Goal: Information Seeking & Learning: Learn about a topic

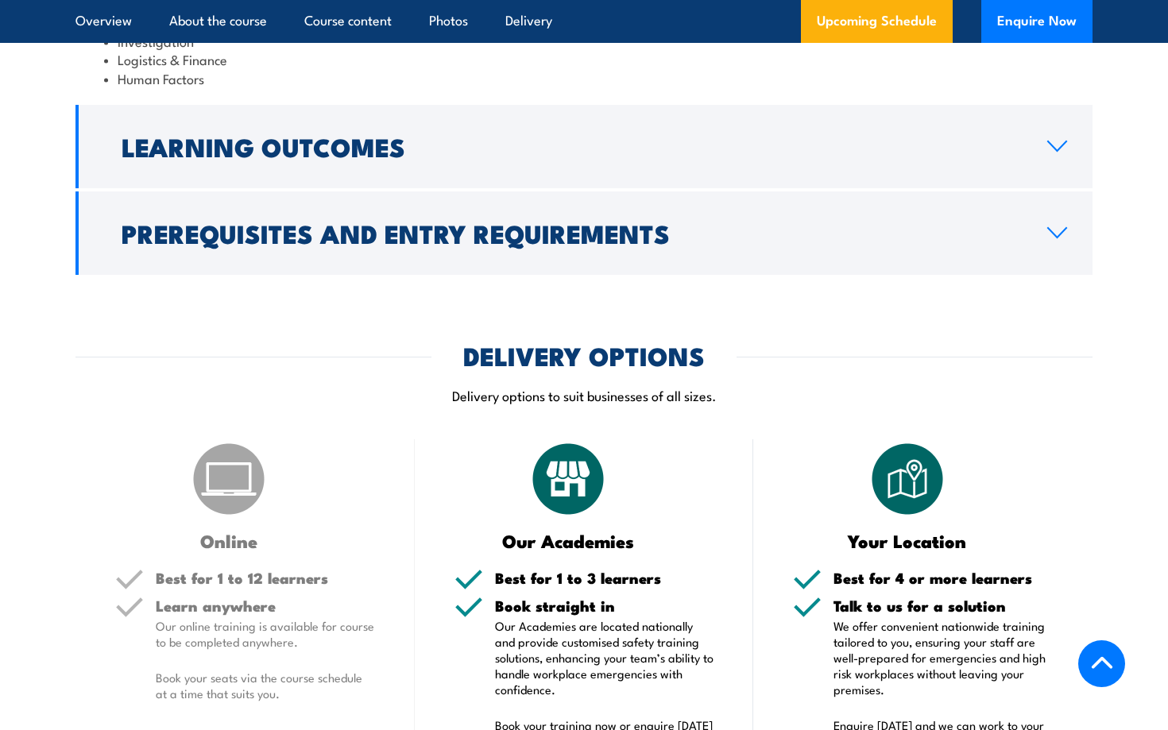
scroll to position [1897, 0]
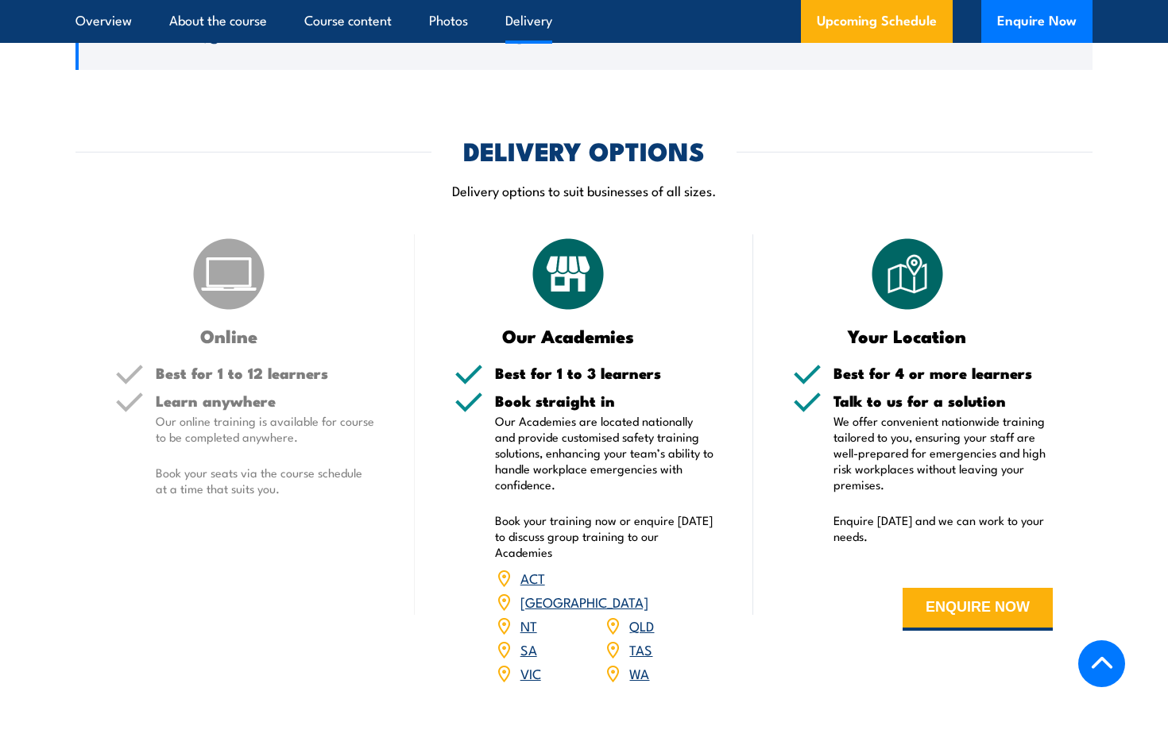
click at [142, 36] on ul "Overview About the course Course content Photos Delivery" at bounding box center [313, 21] width 477 height 43
click at [114, 29] on link "Overview" at bounding box center [103, 21] width 56 height 42
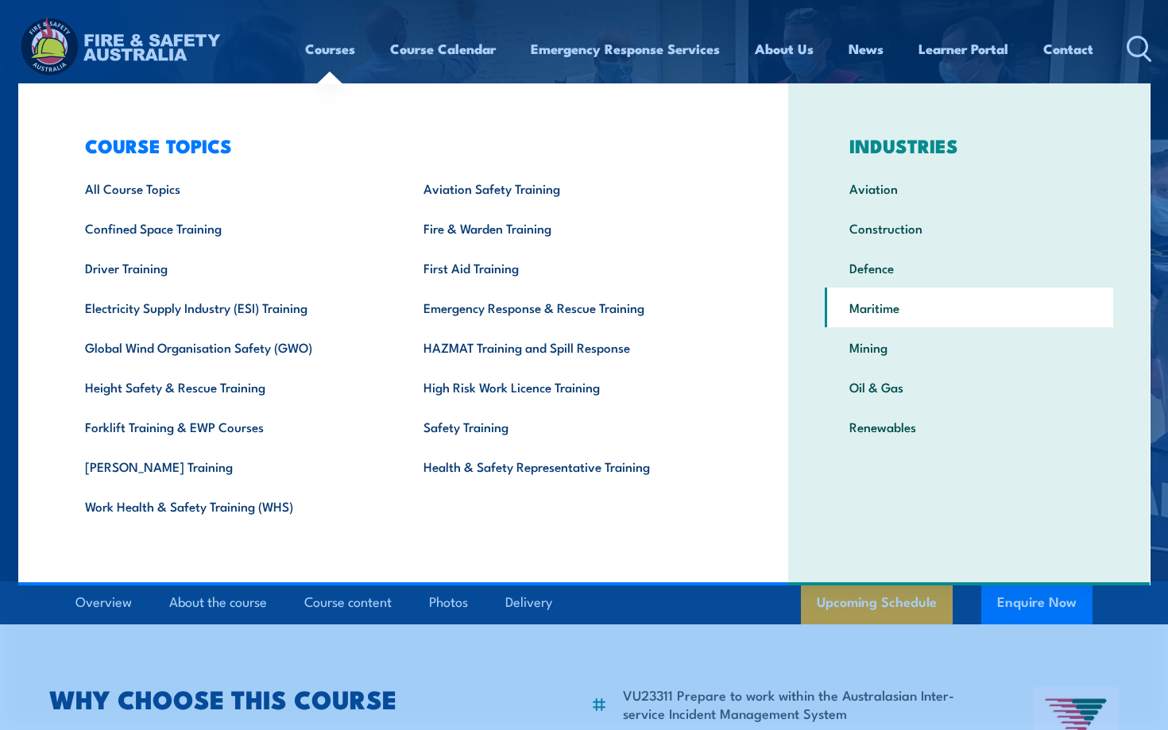
click at [880, 306] on link "Maritime" at bounding box center [969, 308] width 288 height 40
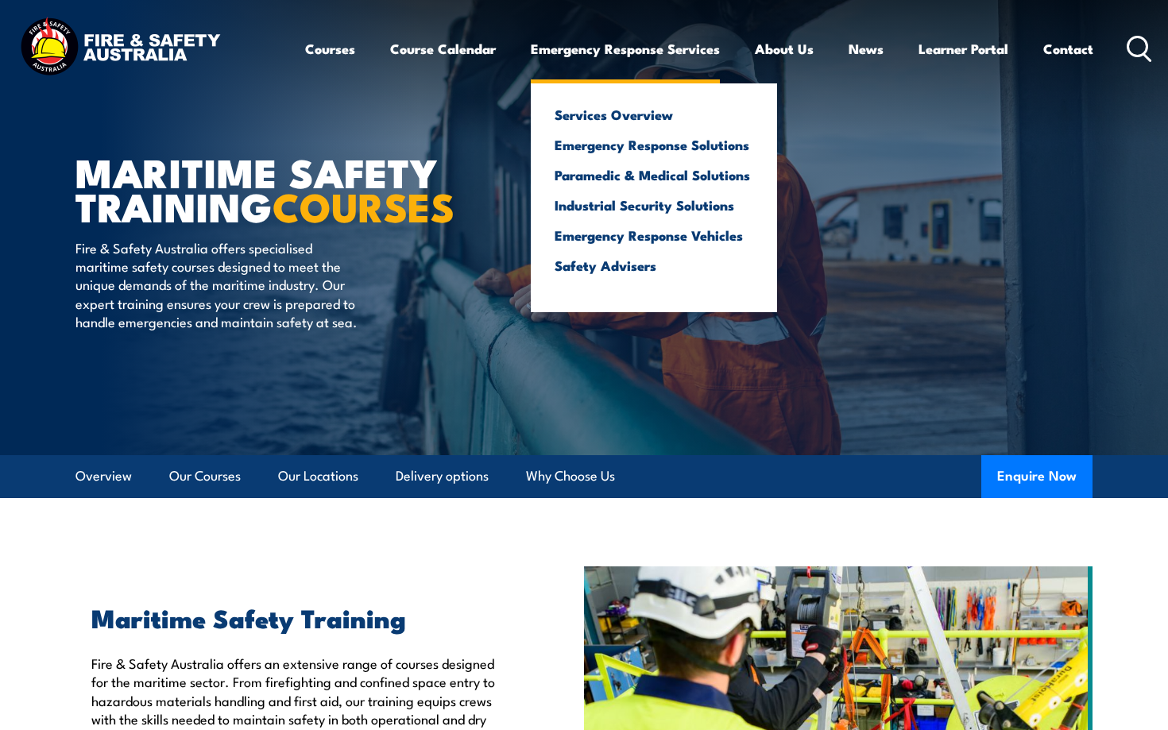
click at [663, 44] on link "Emergency Response Services" at bounding box center [625, 49] width 189 height 42
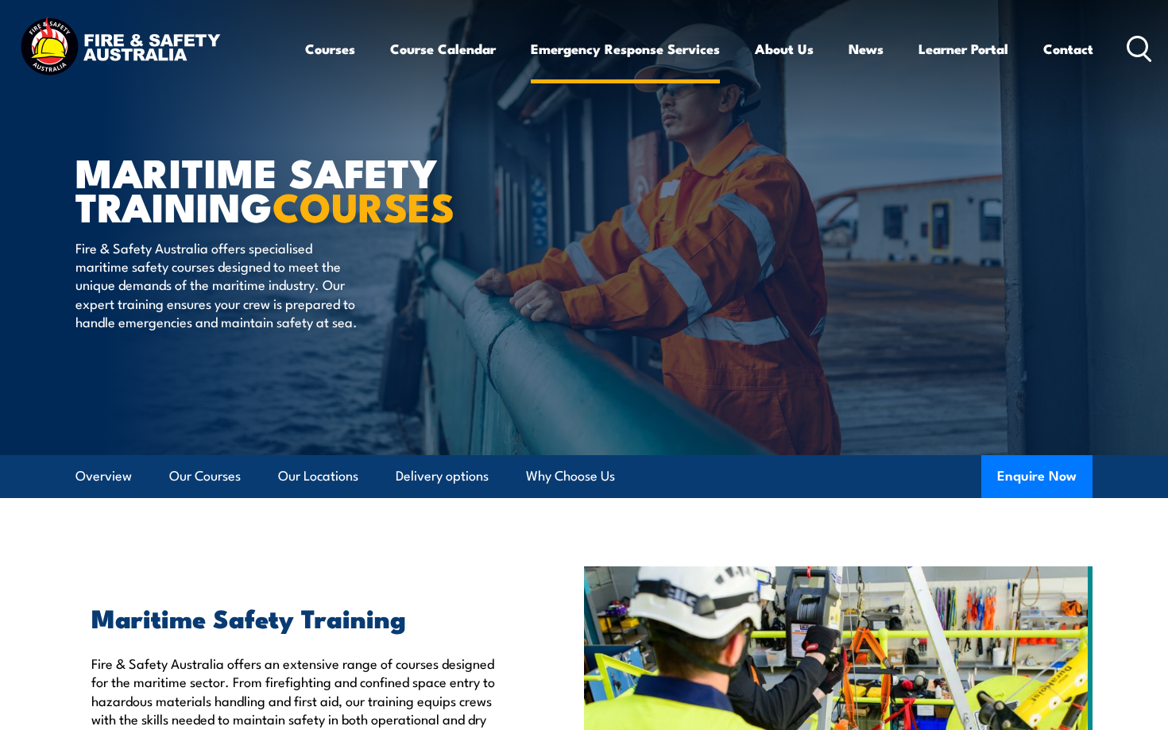
click at [661, 46] on link "Emergency Response Services" at bounding box center [625, 49] width 189 height 42
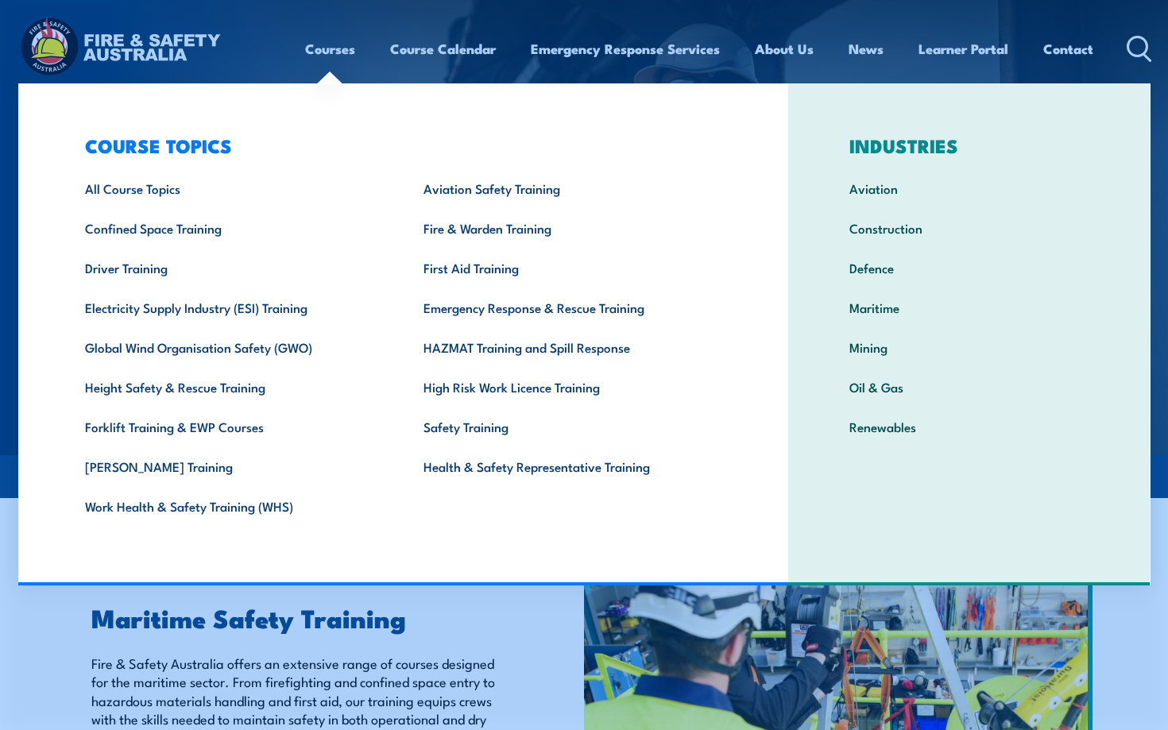
click at [329, 58] on link "Courses" at bounding box center [330, 49] width 50 height 42
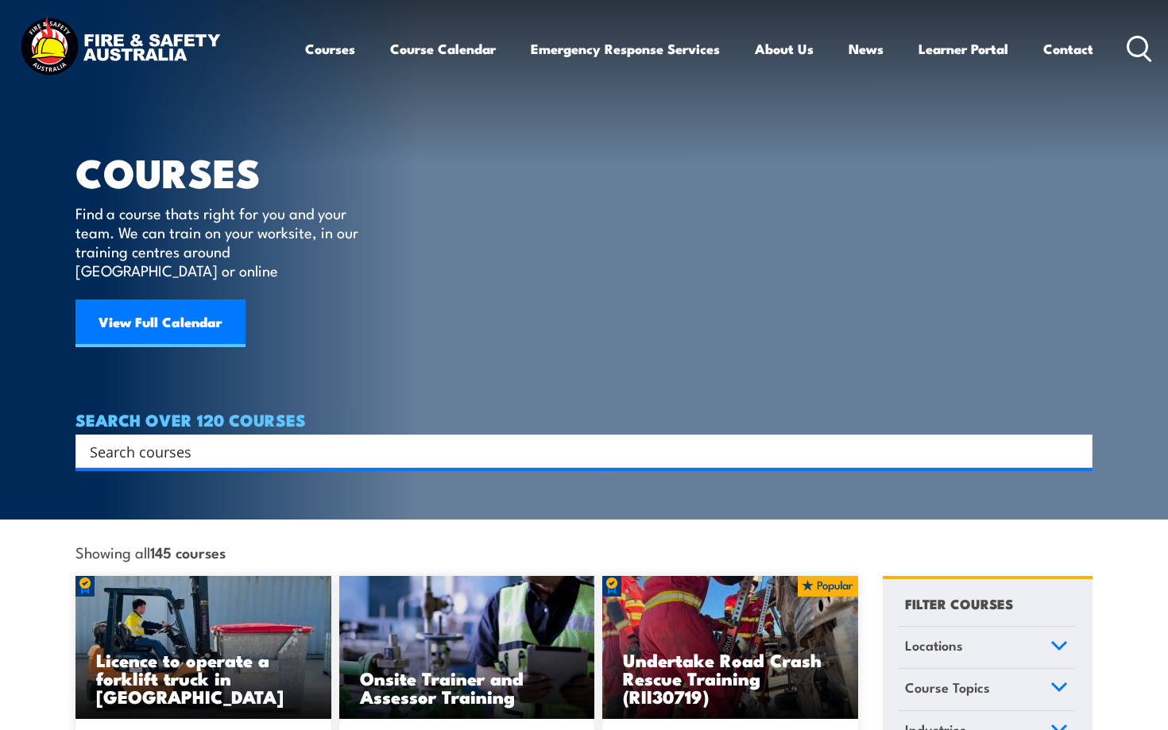
click at [273, 439] on input "Search input" at bounding box center [574, 451] width 968 height 24
type input "emergency"
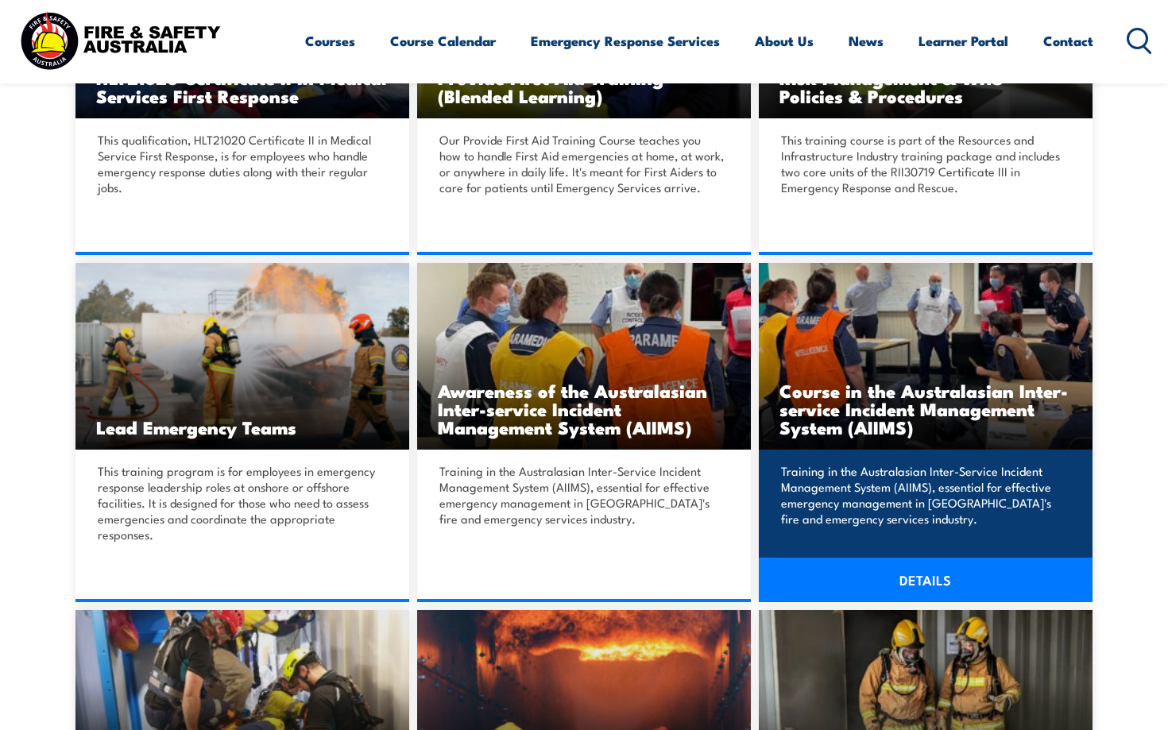
scroll to position [1336, 0]
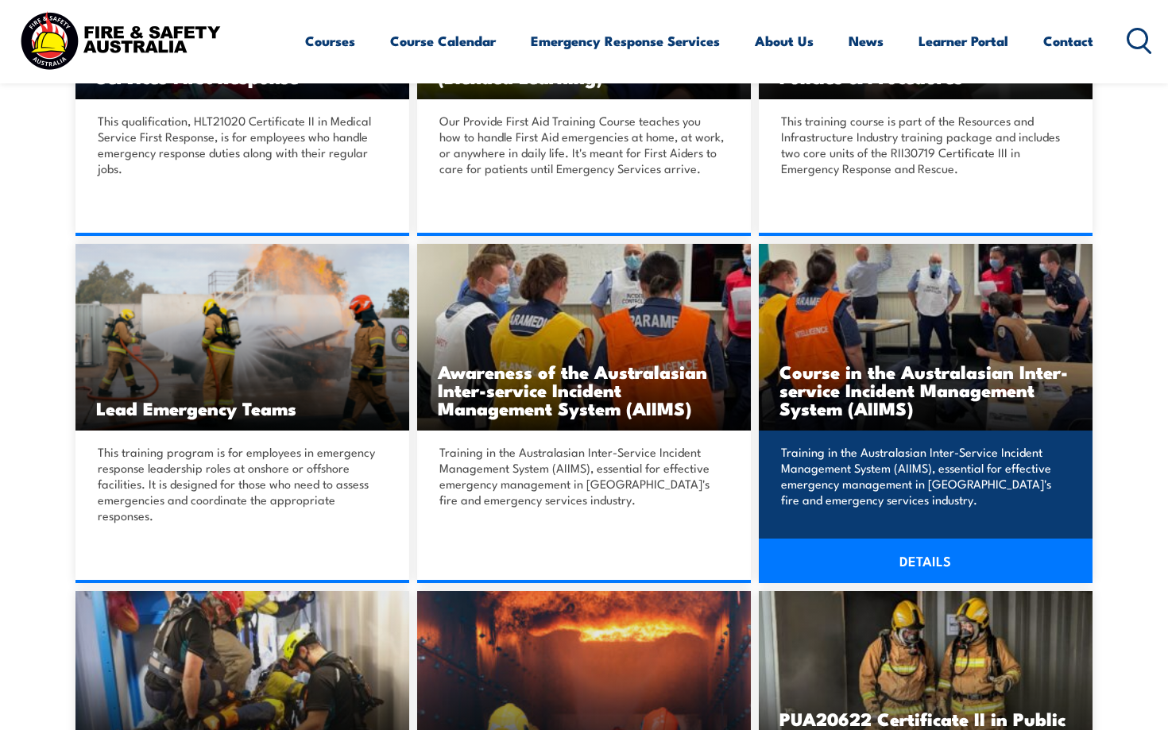
click at [835, 560] on link "DETAILS" at bounding box center [926, 561] width 334 height 44
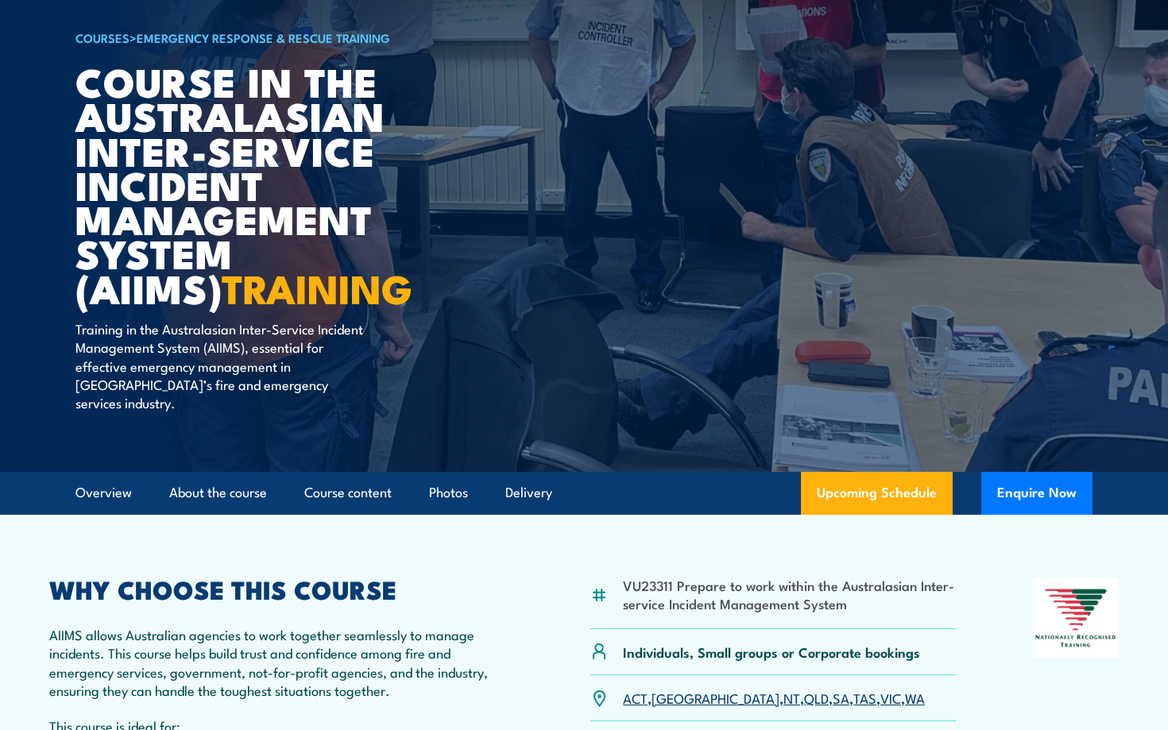
scroll to position [115, 0]
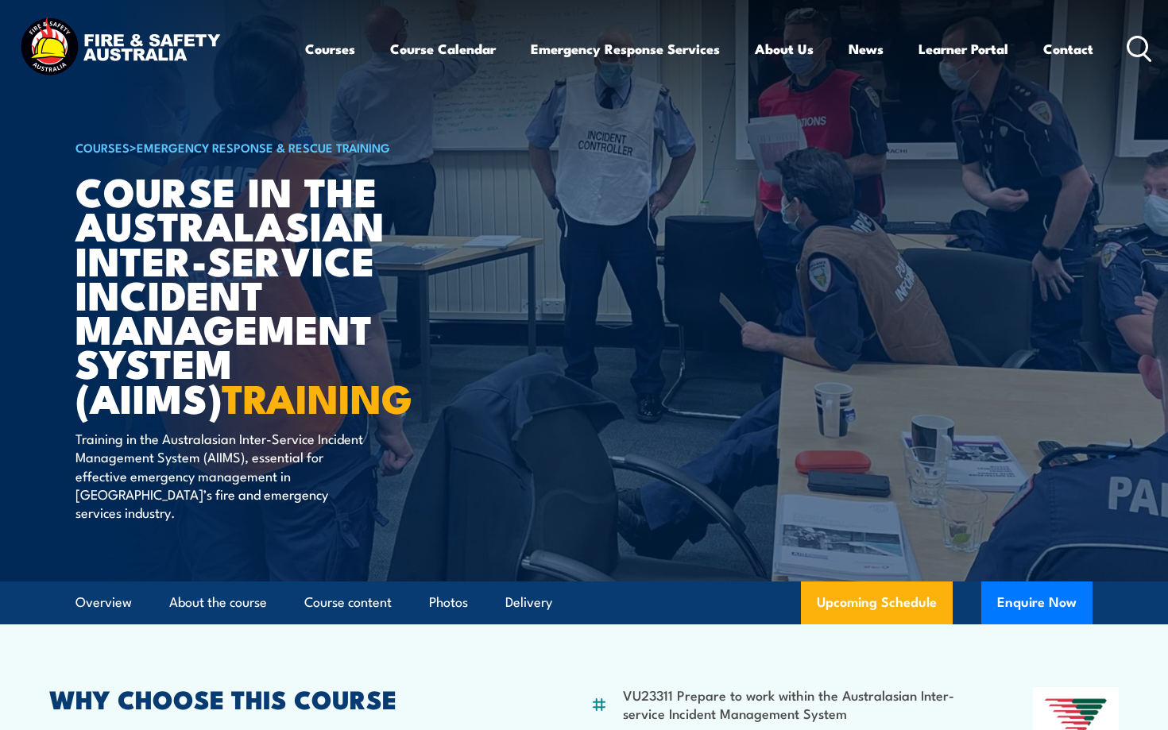
click at [1135, 54] on circle at bounding box center [1137, 46] width 19 height 19
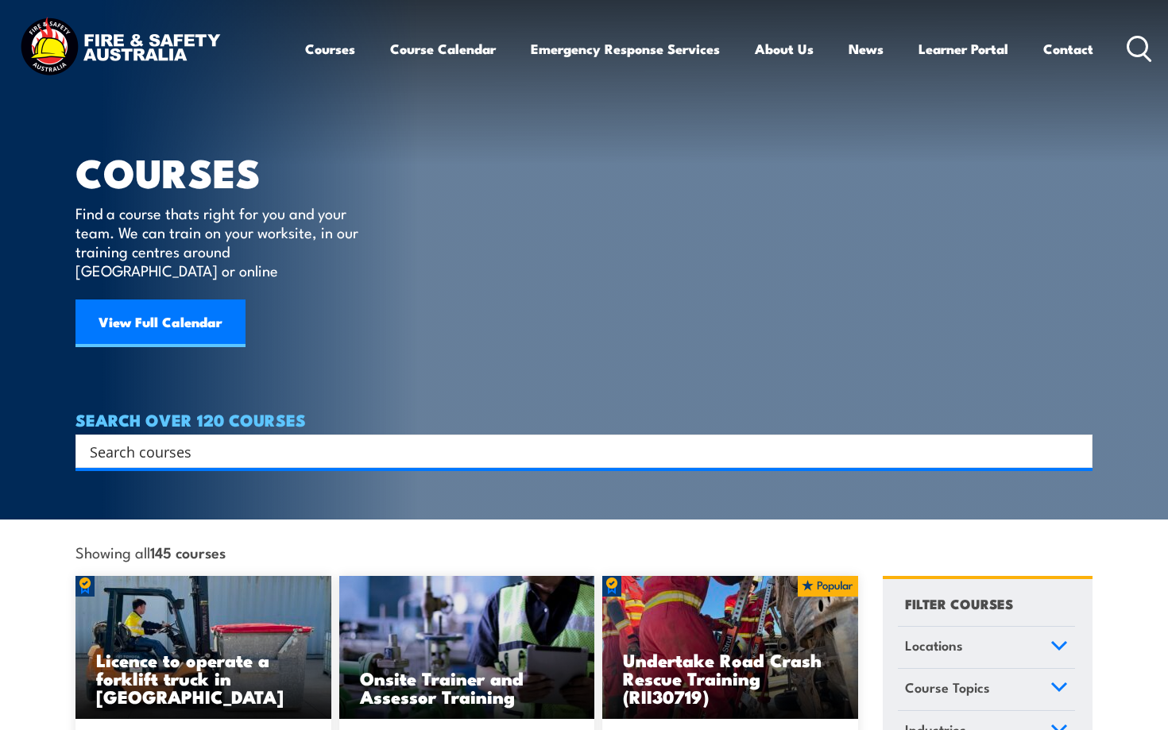
click at [489, 411] on h4 "SEARCH OVER 120 COURSES" at bounding box center [583, 419] width 1017 height 17
click at [462, 439] on input "Search input" at bounding box center [574, 451] width 968 height 24
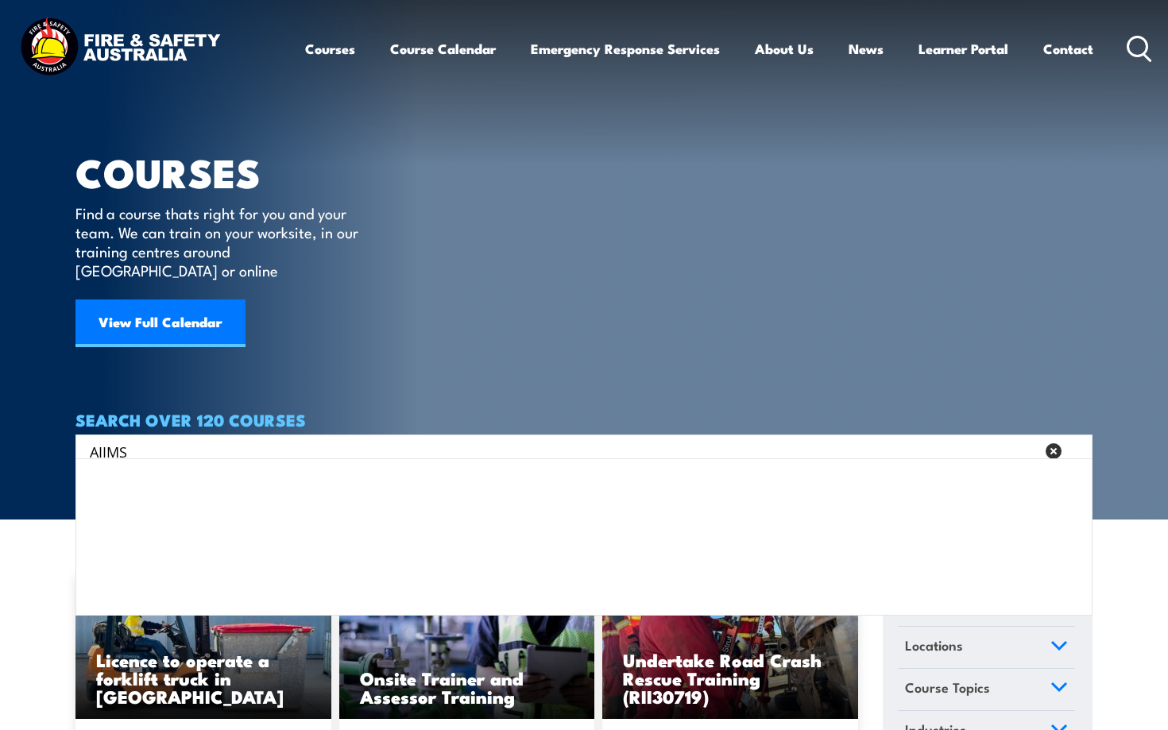
type input "AIIMS"
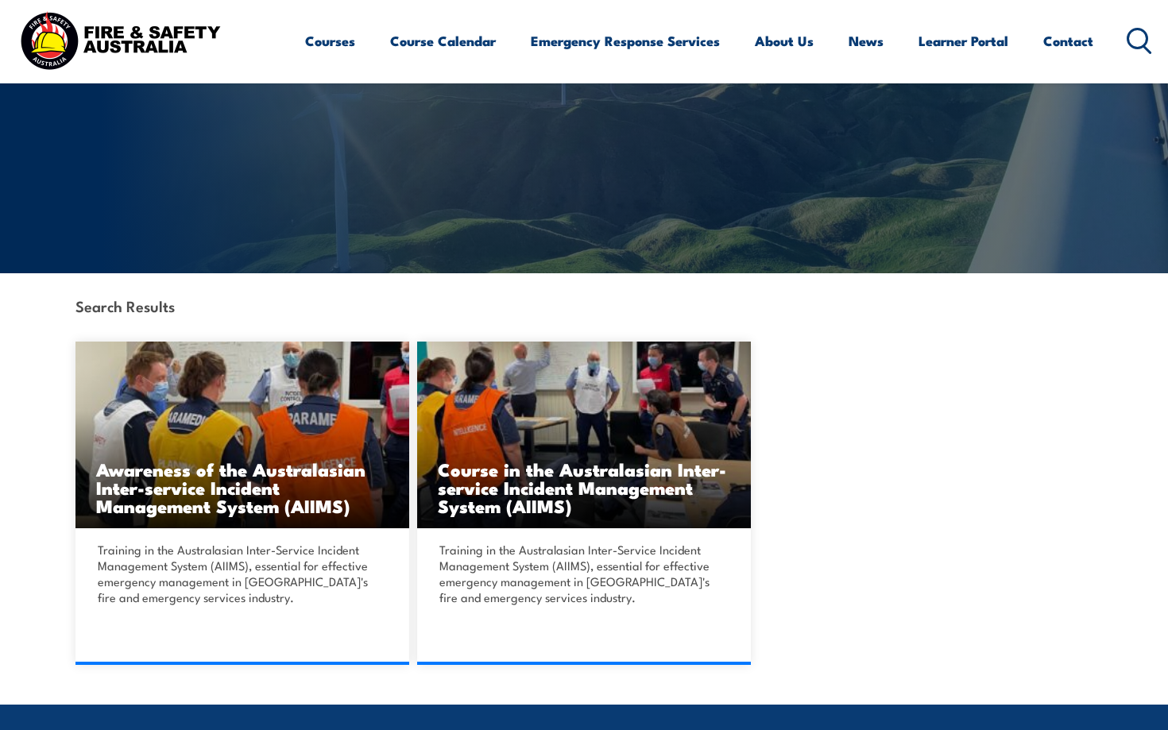
scroll to position [203, 0]
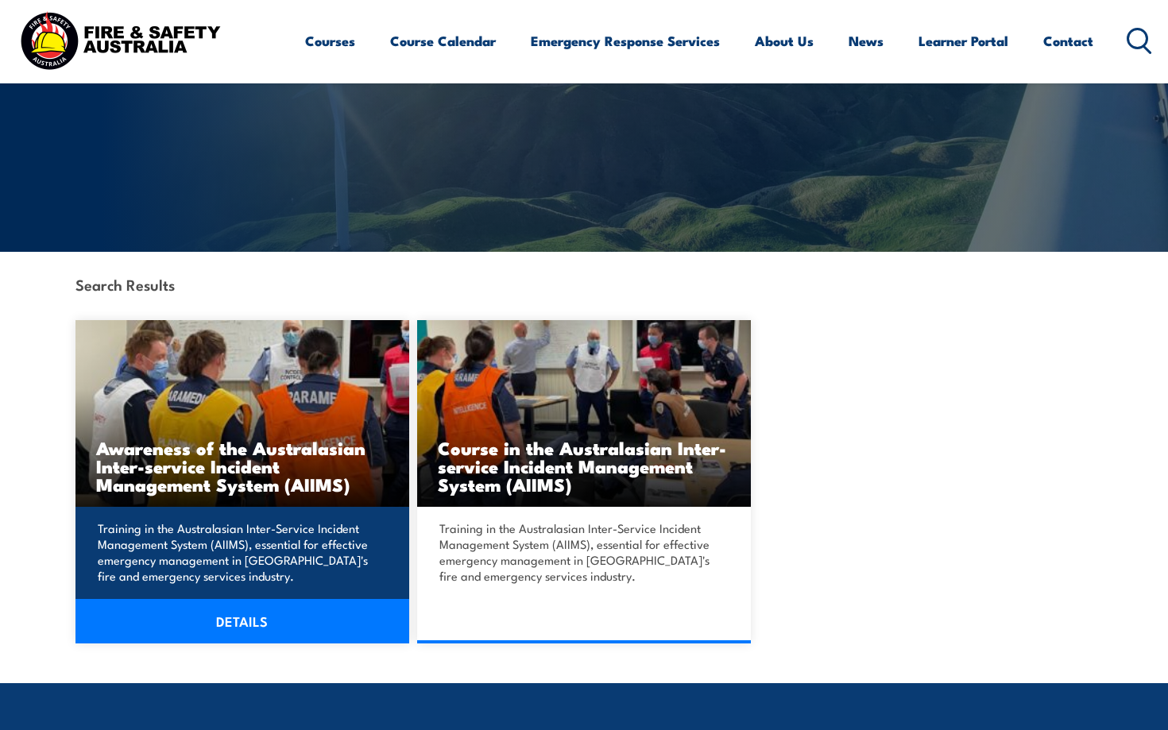
click at [315, 597] on div "Training in the Australasian Inter-Service Incident Management System (AIIMS), …" at bounding box center [242, 575] width 334 height 137
click at [308, 614] on link "DETAILS" at bounding box center [242, 621] width 334 height 44
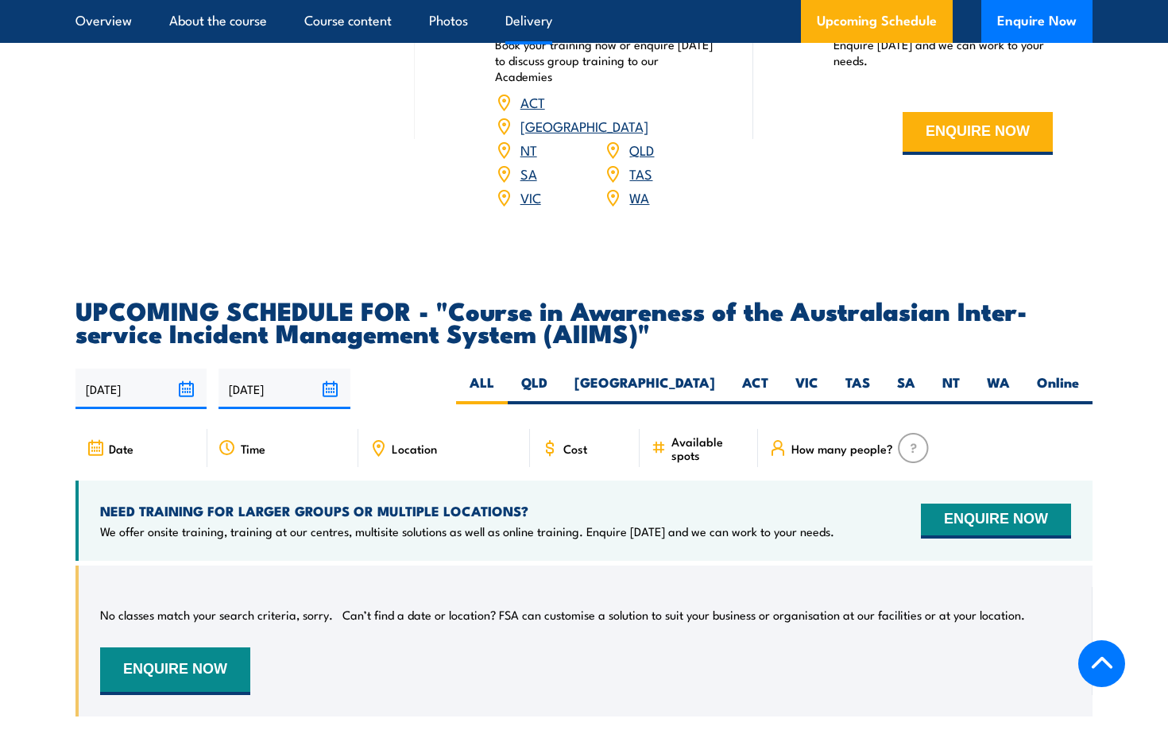
scroll to position [2390, 0]
